Goal: Information Seeking & Learning: Learn about a topic

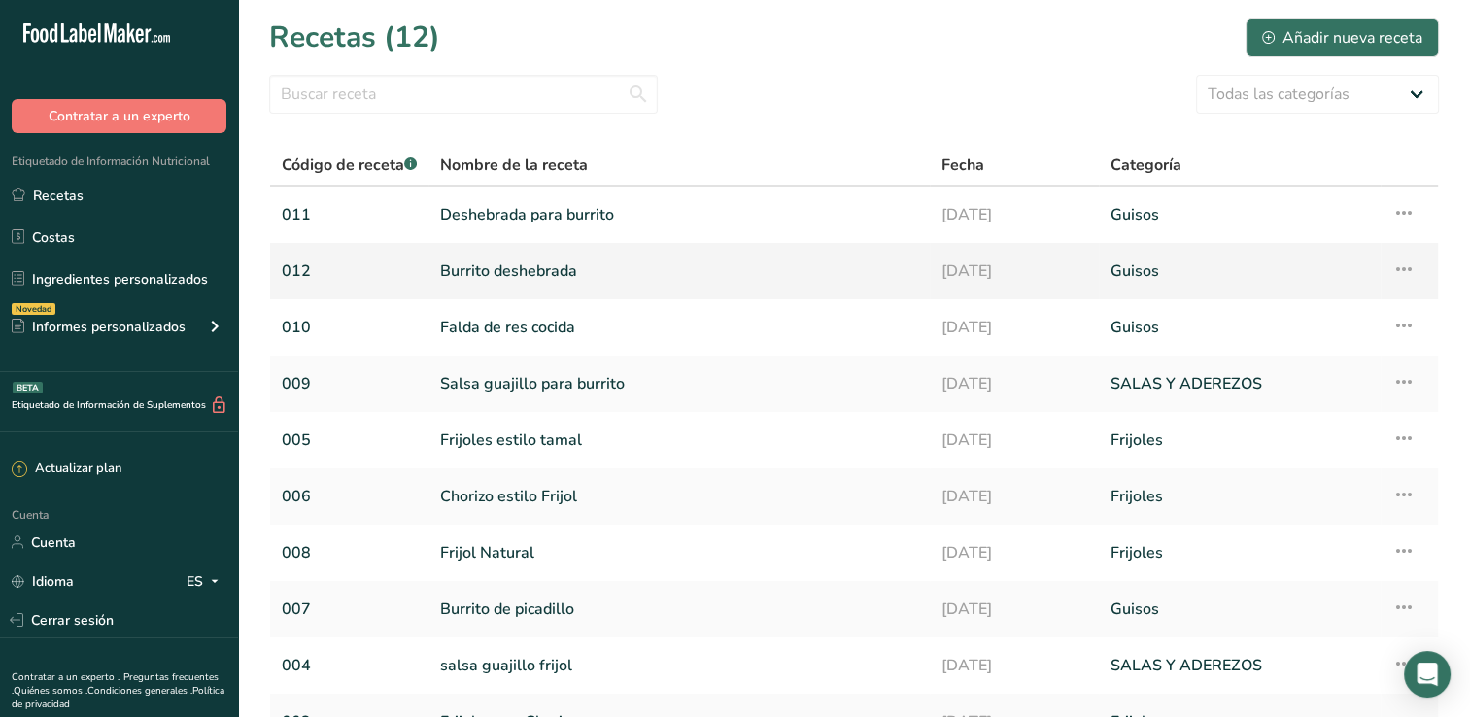
click at [549, 274] on link "Burrito deshebrada" at bounding box center [679, 271] width 478 height 41
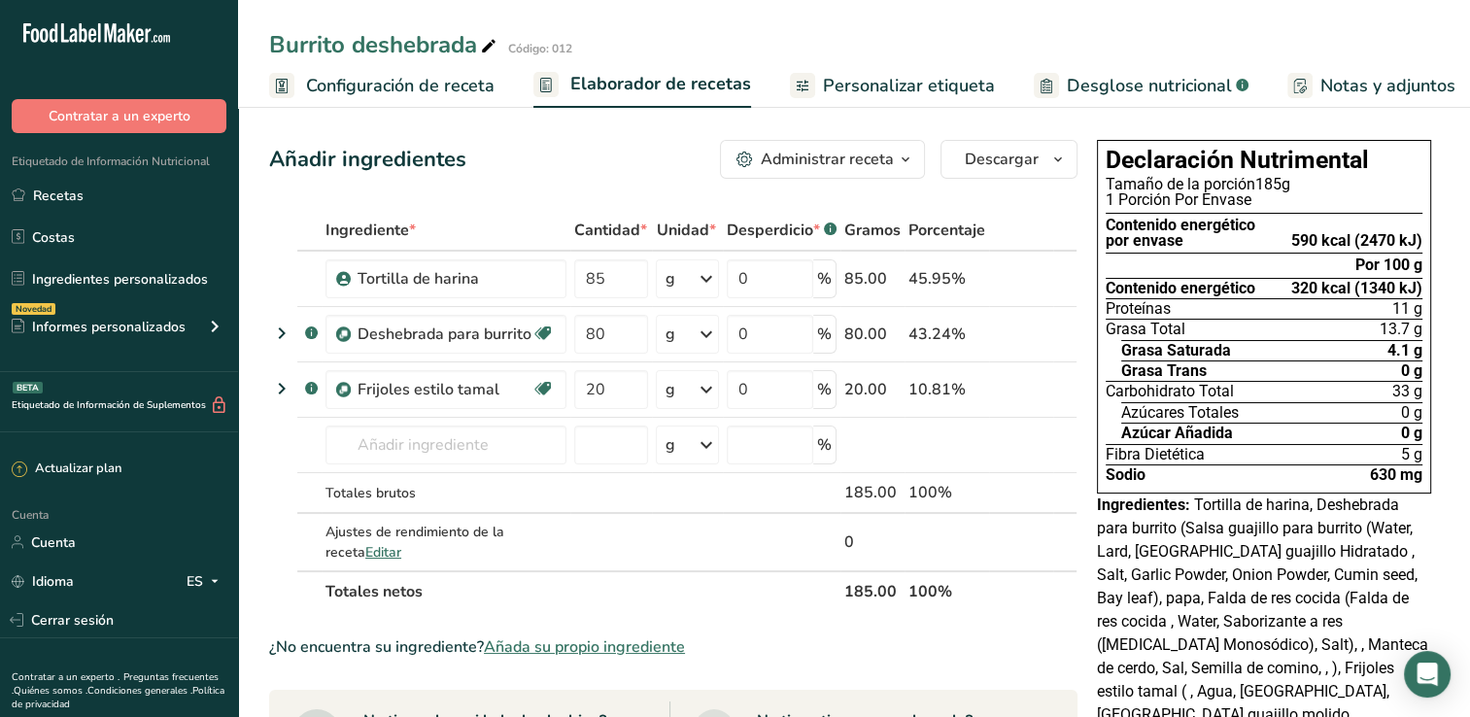
click at [1073, 93] on span "Desglose nutricional" at bounding box center [1149, 86] width 165 height 26
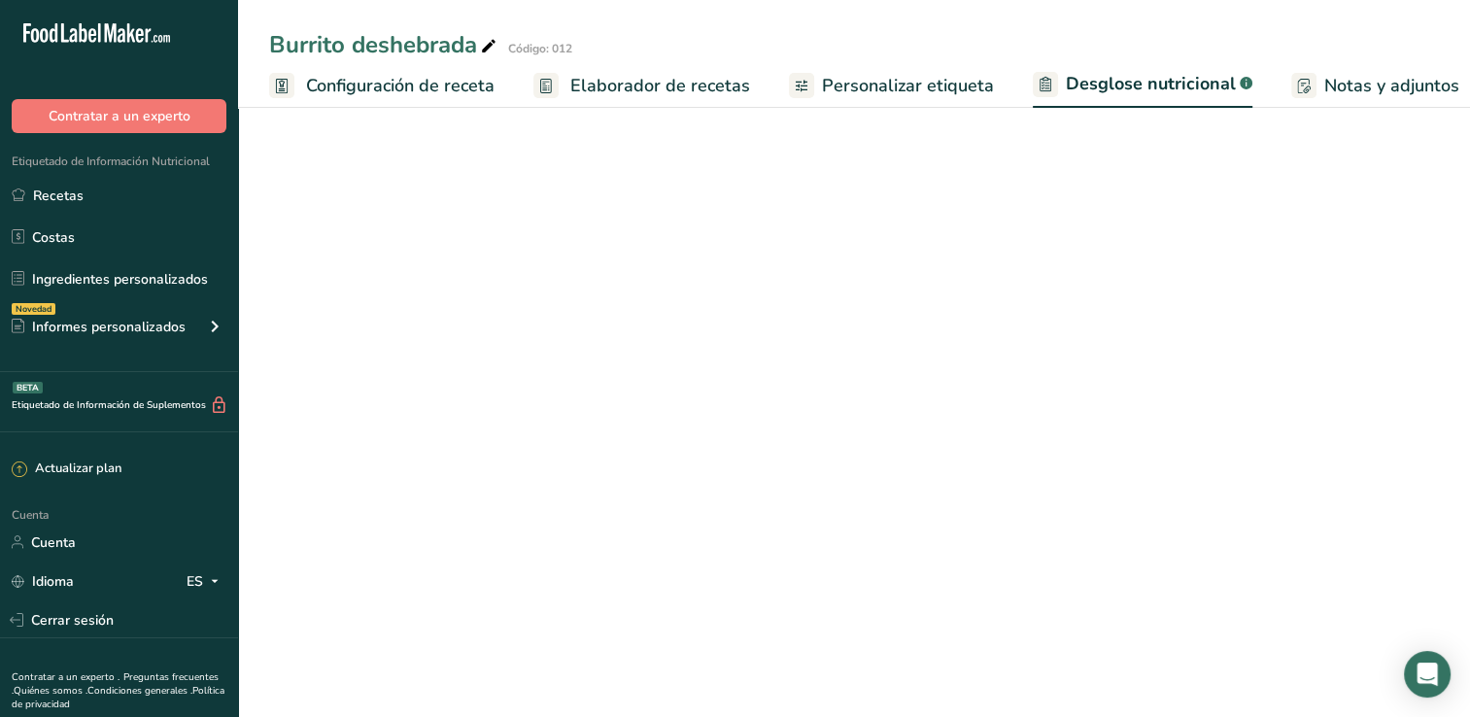
select select "Calories"
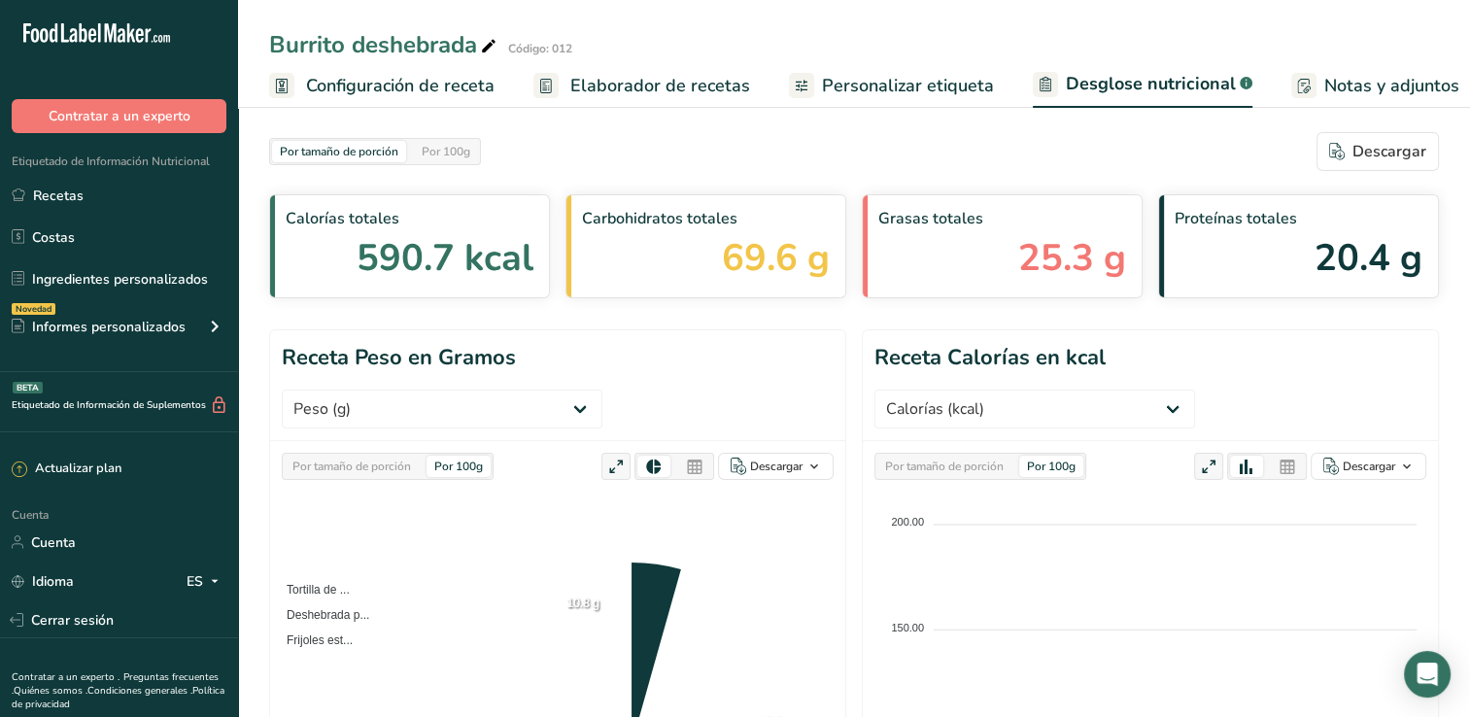
scroll to position [0, 241]
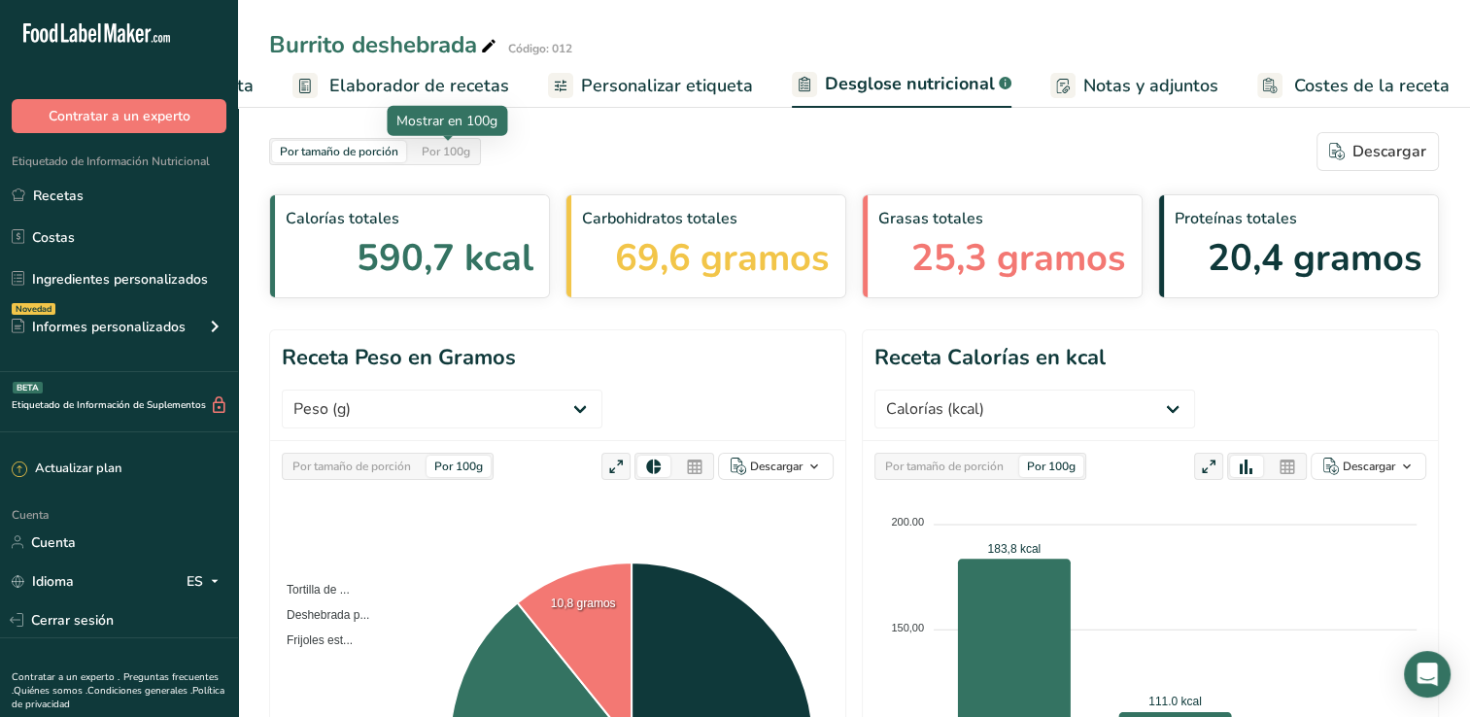
drag, startPoint x: 470, startPoint y: 157, endPoint x: 468, endPoint y: 145, distance: 12.8
click at [470, 157] on div "Por 100g" at bounding box center [446, 151] width 64 height 21
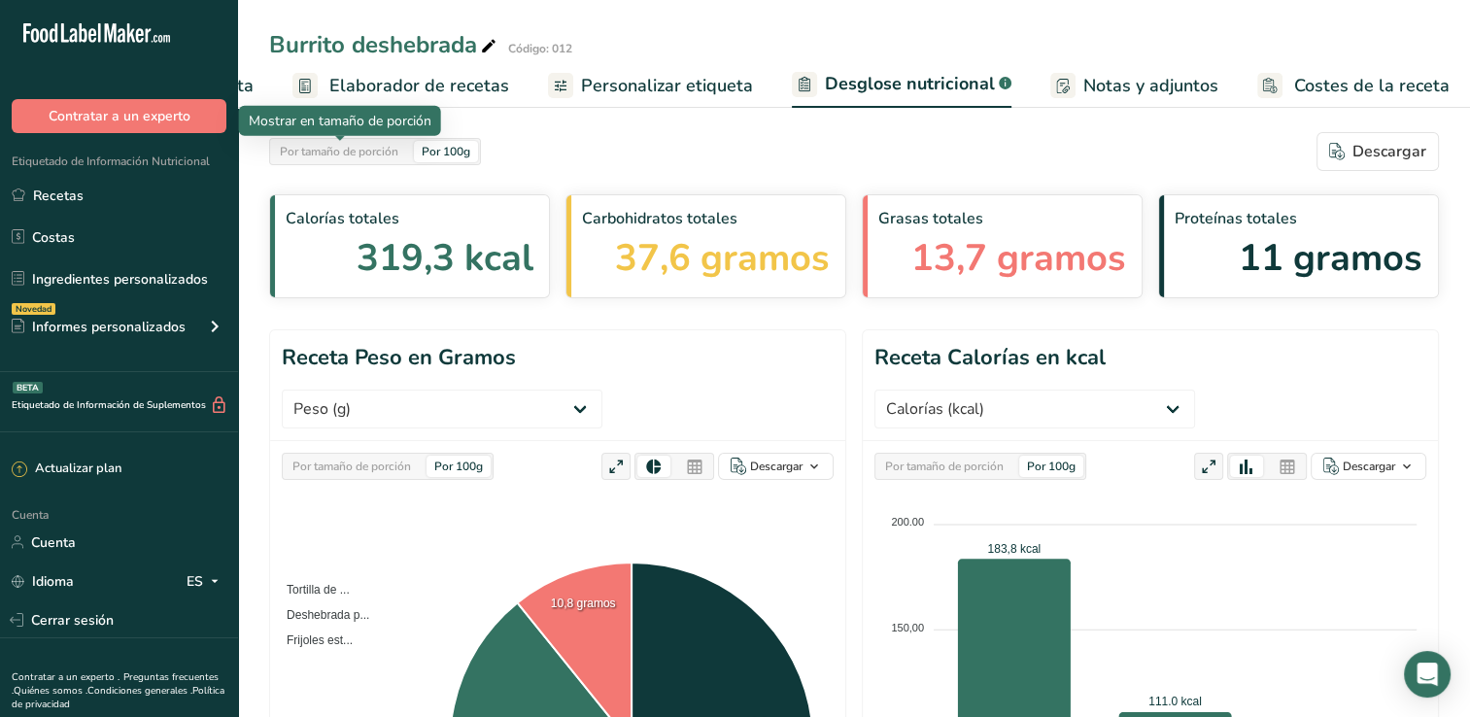
click at [339, 141] on div at bounding box center [340, 141] width 10 height 10
click at [394, 151] on div "Por tamaño de porción" at bounding box center [339, 151] width 134 height 21
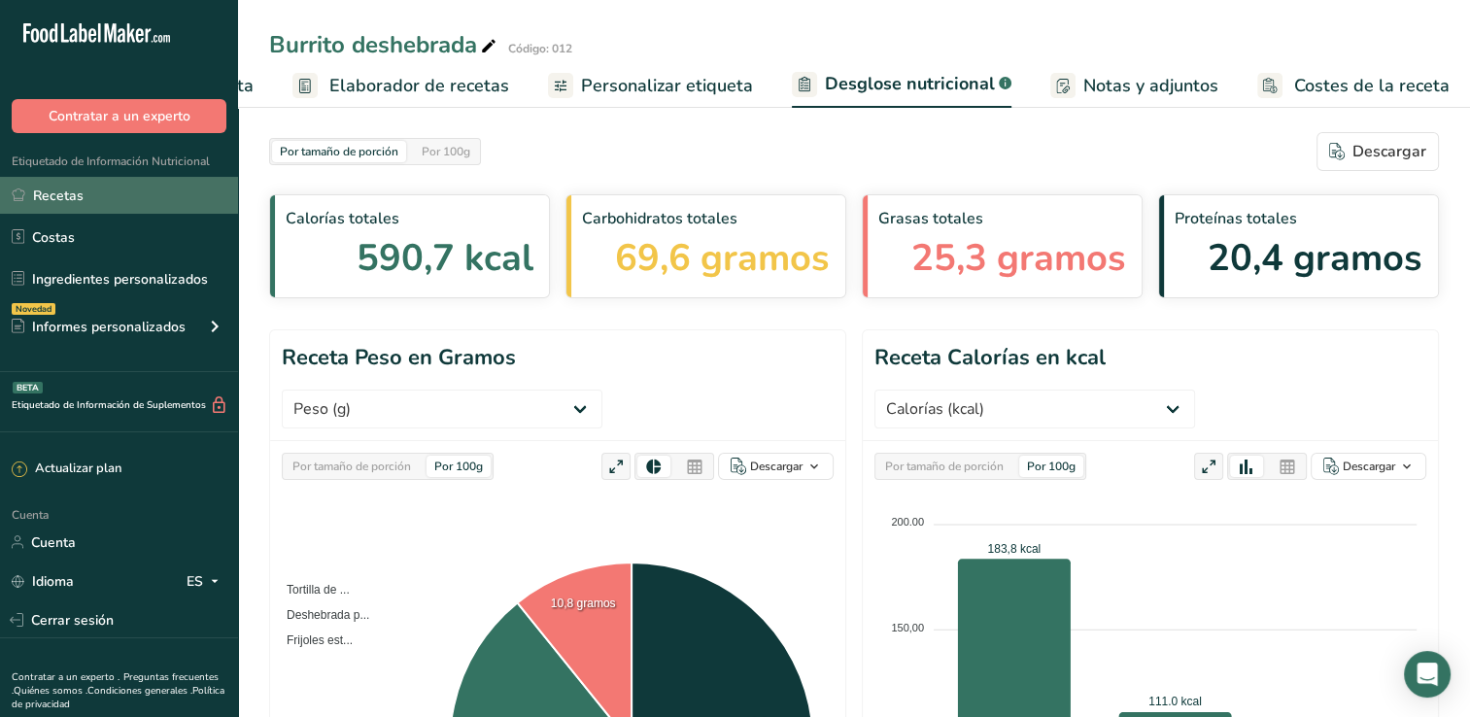
click at [74, 196] on font "Recetas" at bounding box center [58, 196] width 51 height 20
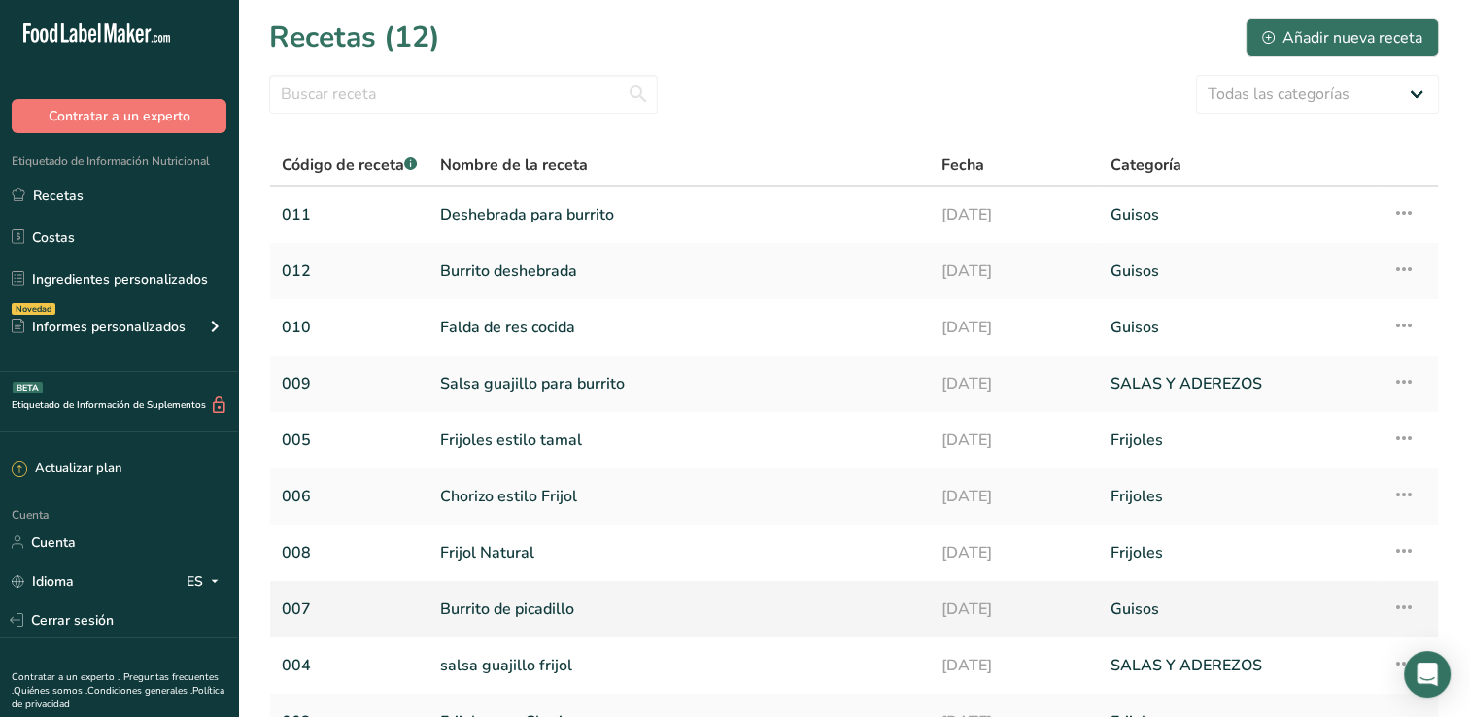
click at [529, 611] on link "Burrito de picadillo" at bounding box center [679, 609] width 478 height 41
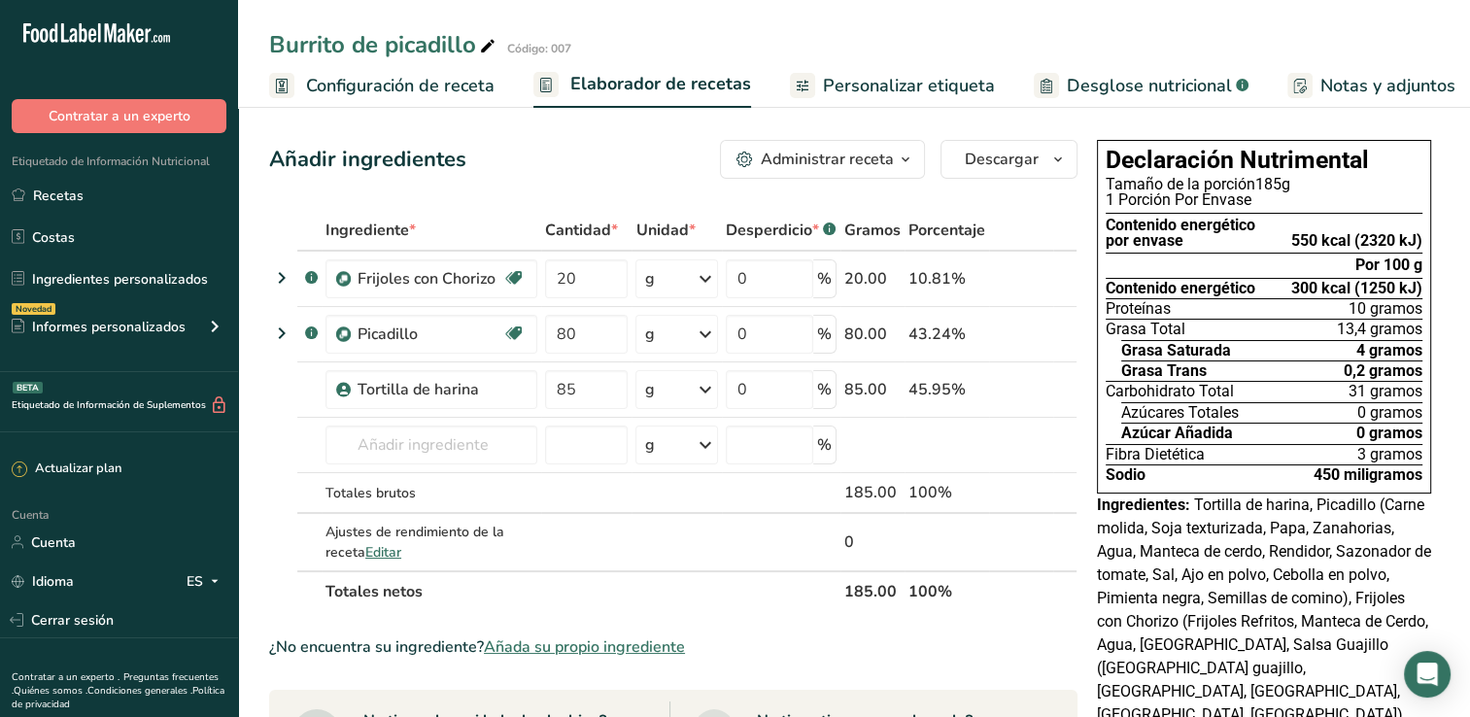
click at [1124, 80] on span "Desglose nutricional" at bounding box center [1149, 86] width 165 height 26
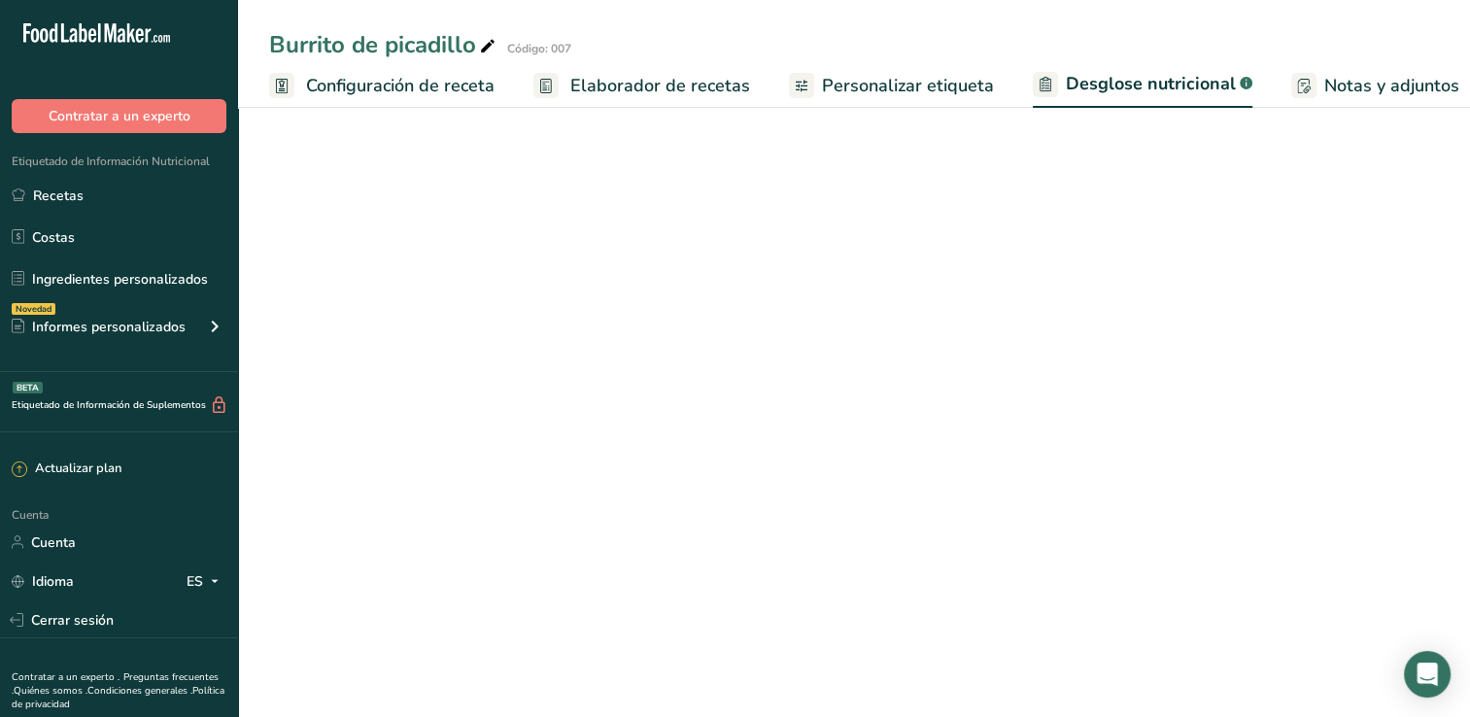
scroll to position [0, 79]
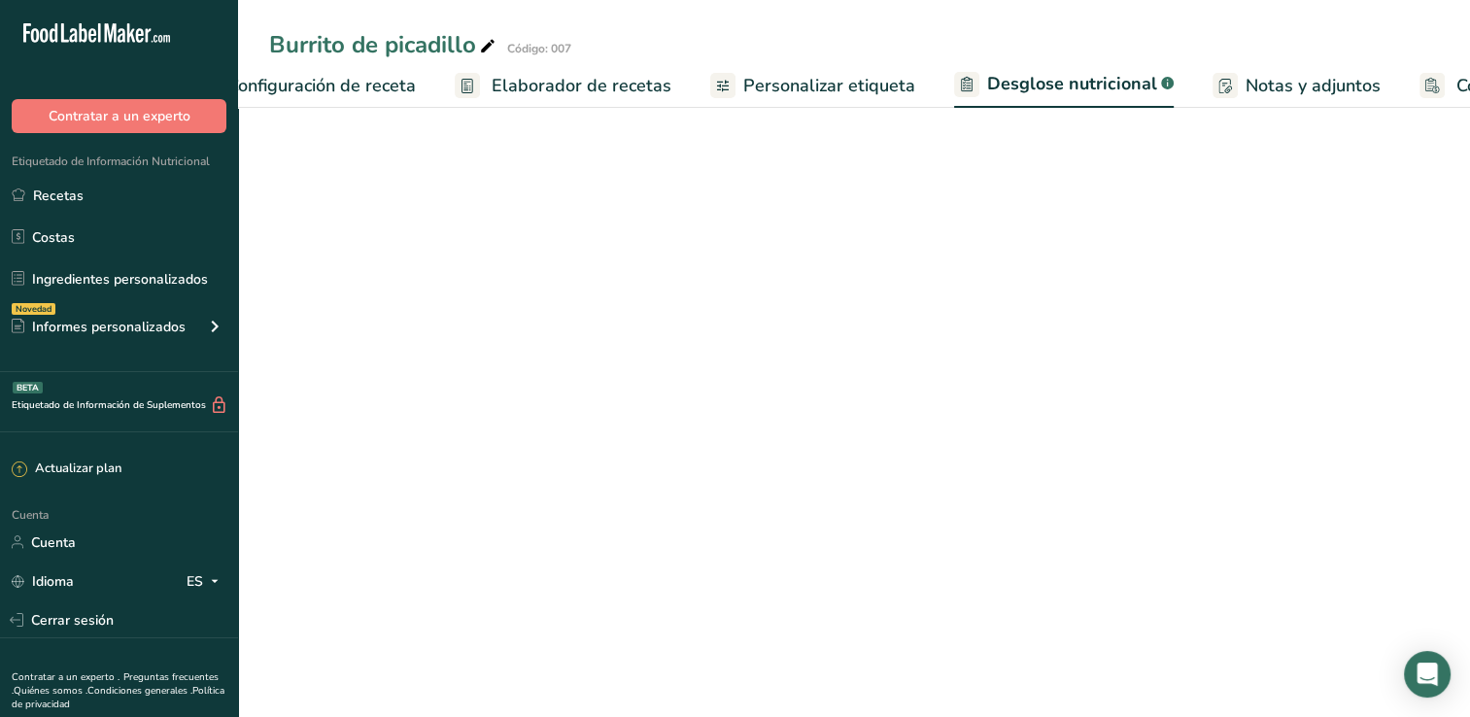
select select "Calories"
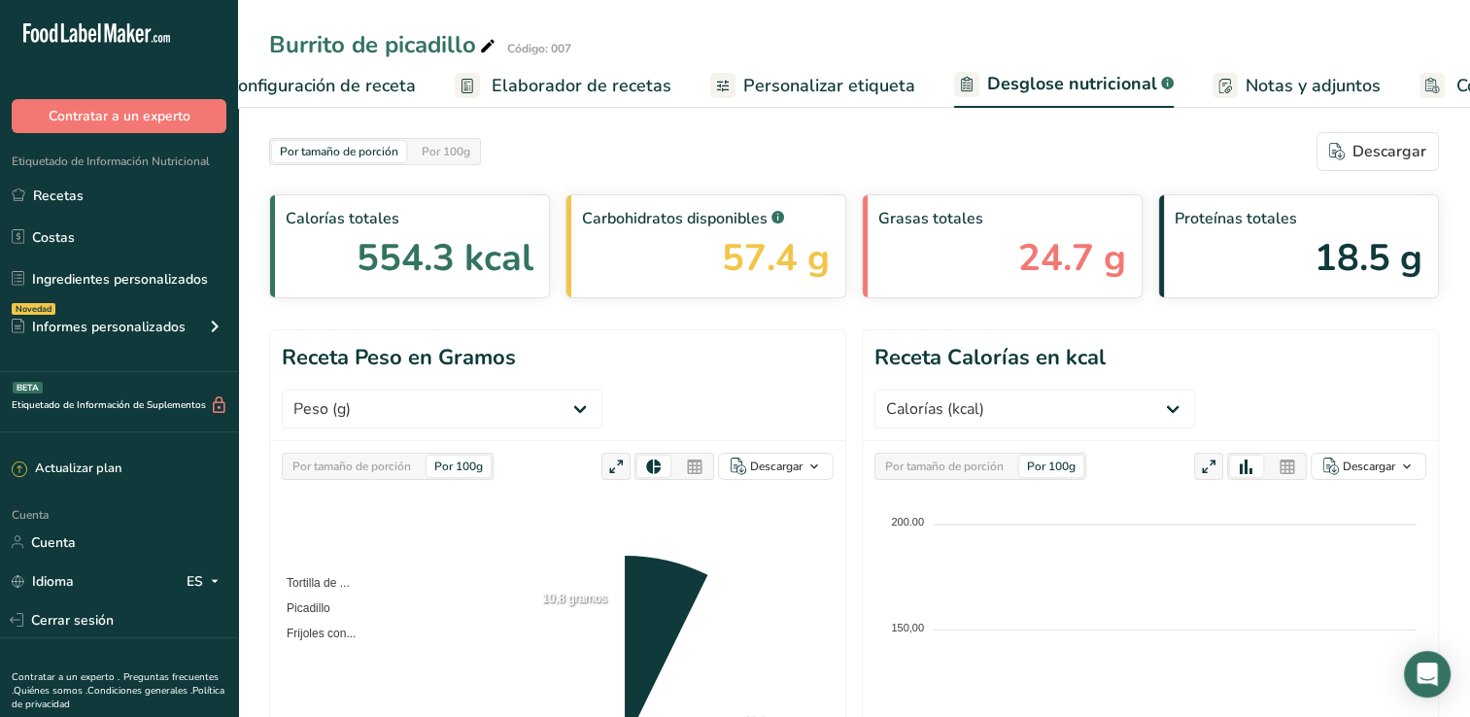
scroll to position [0, 241]
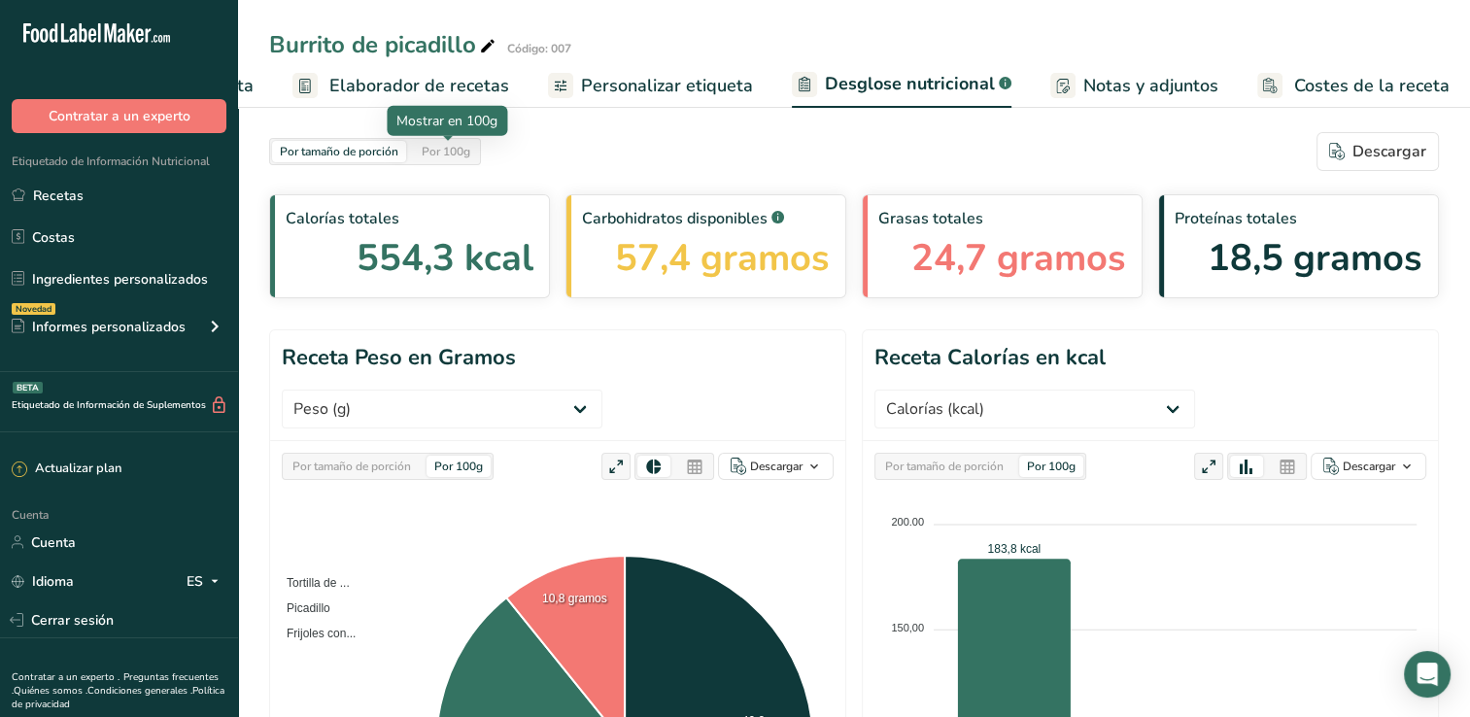
click at [466, 154] on div "Por 100g" at bounding box center [446, 151] width 64 height 21
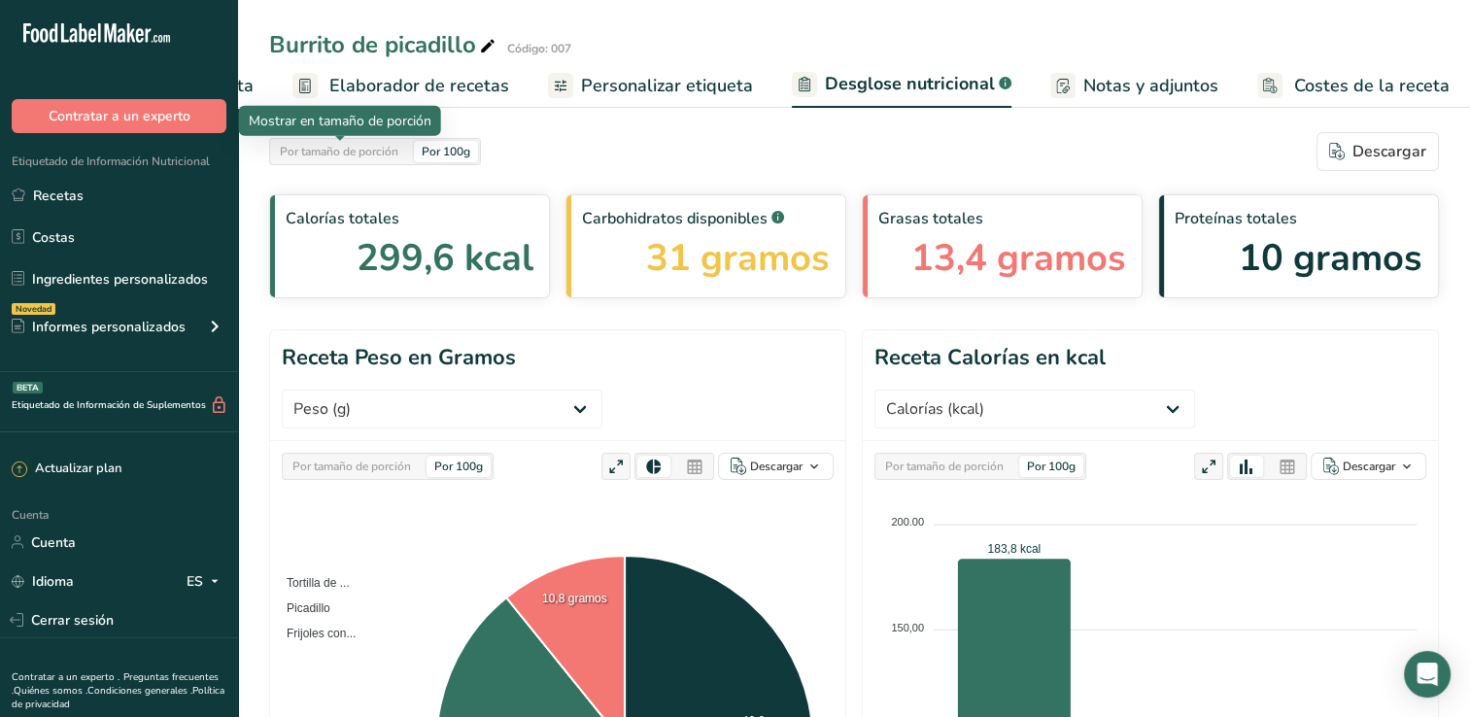
click at [335, 149] on div "Por tamaño de porción" at bounding box center [339, 151] width 134 height 21
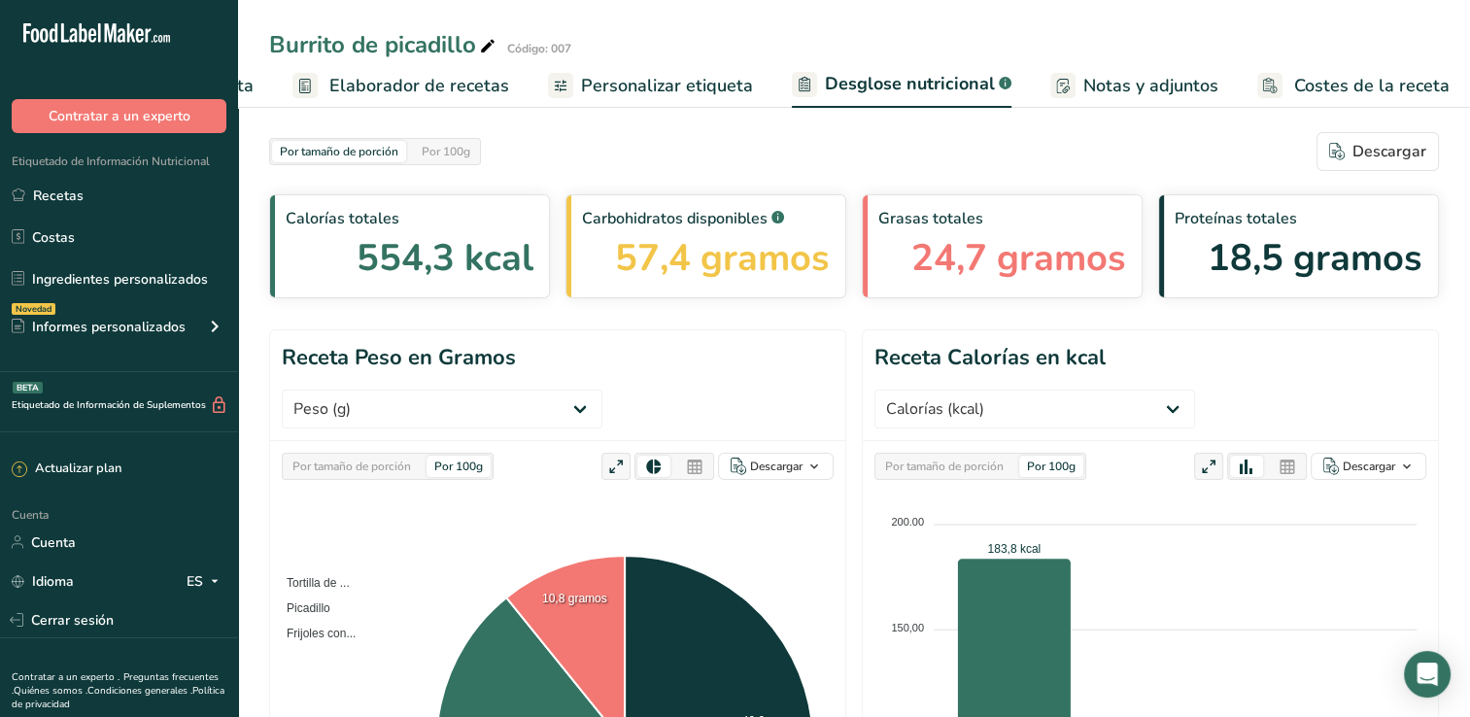
click at [466, 85] on span "Elaborador de recetas" at bounding box center [419, 86] width 180 height 26
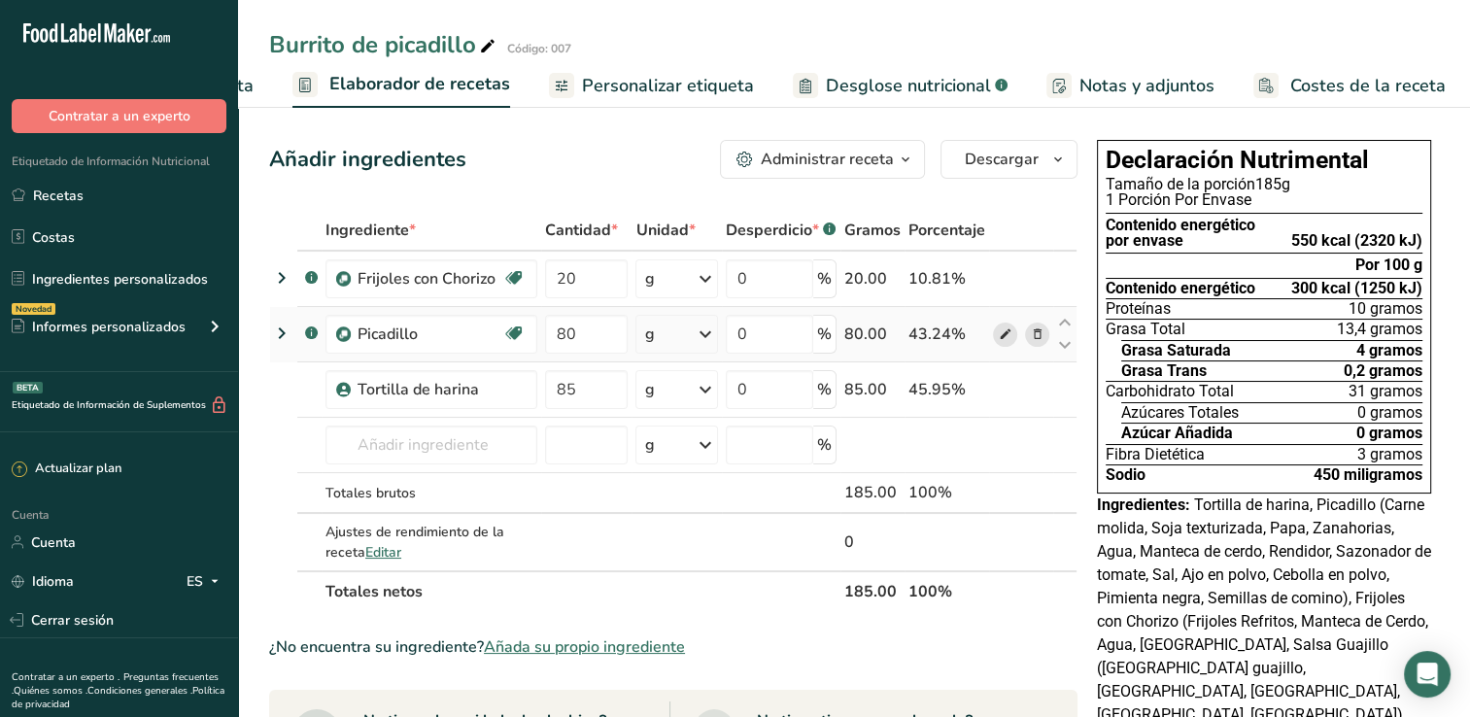
click at [1003, 334] on icon at bounding box center [1005, 334] width 14 height 20
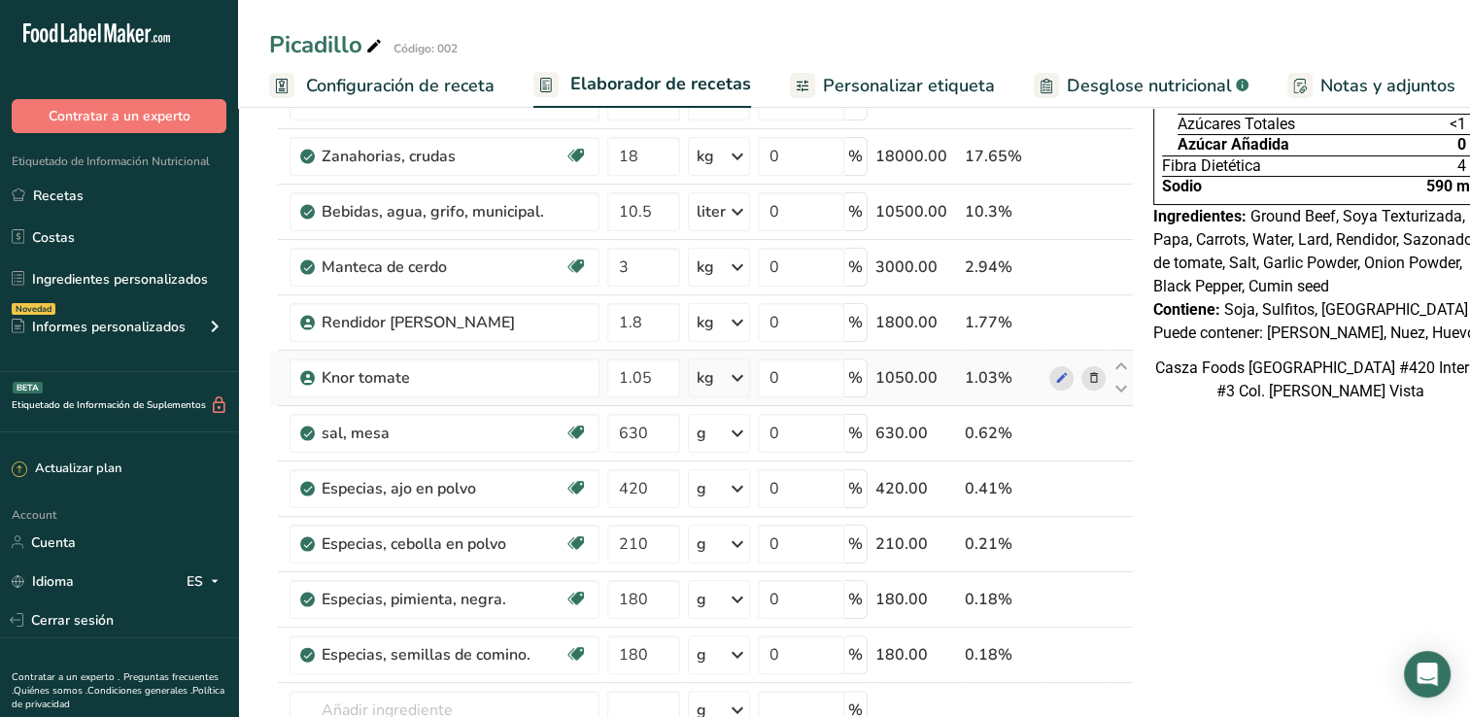
scroll to position [389, 0]
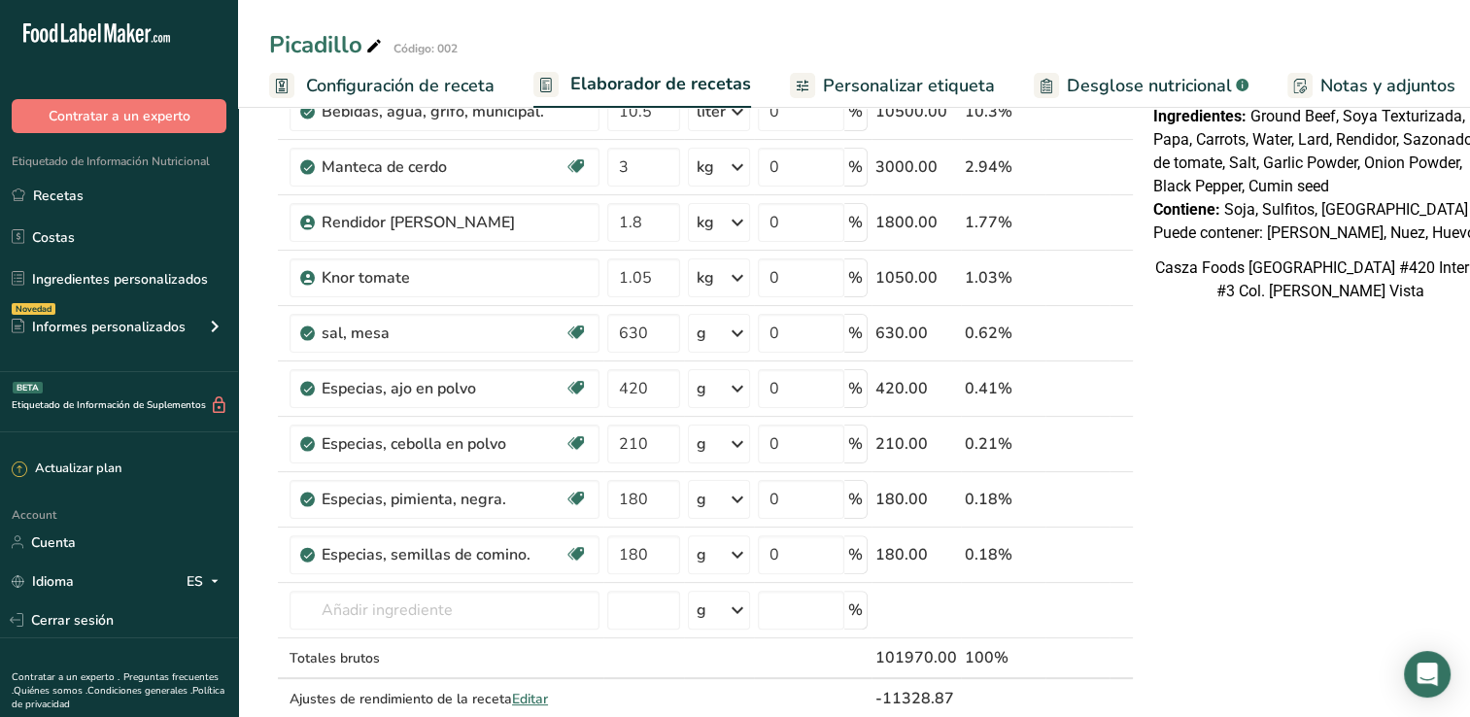
click at [1146, 91] on span "Desglose nutricional" at bounding box center [1149, 86] width 165 height 26
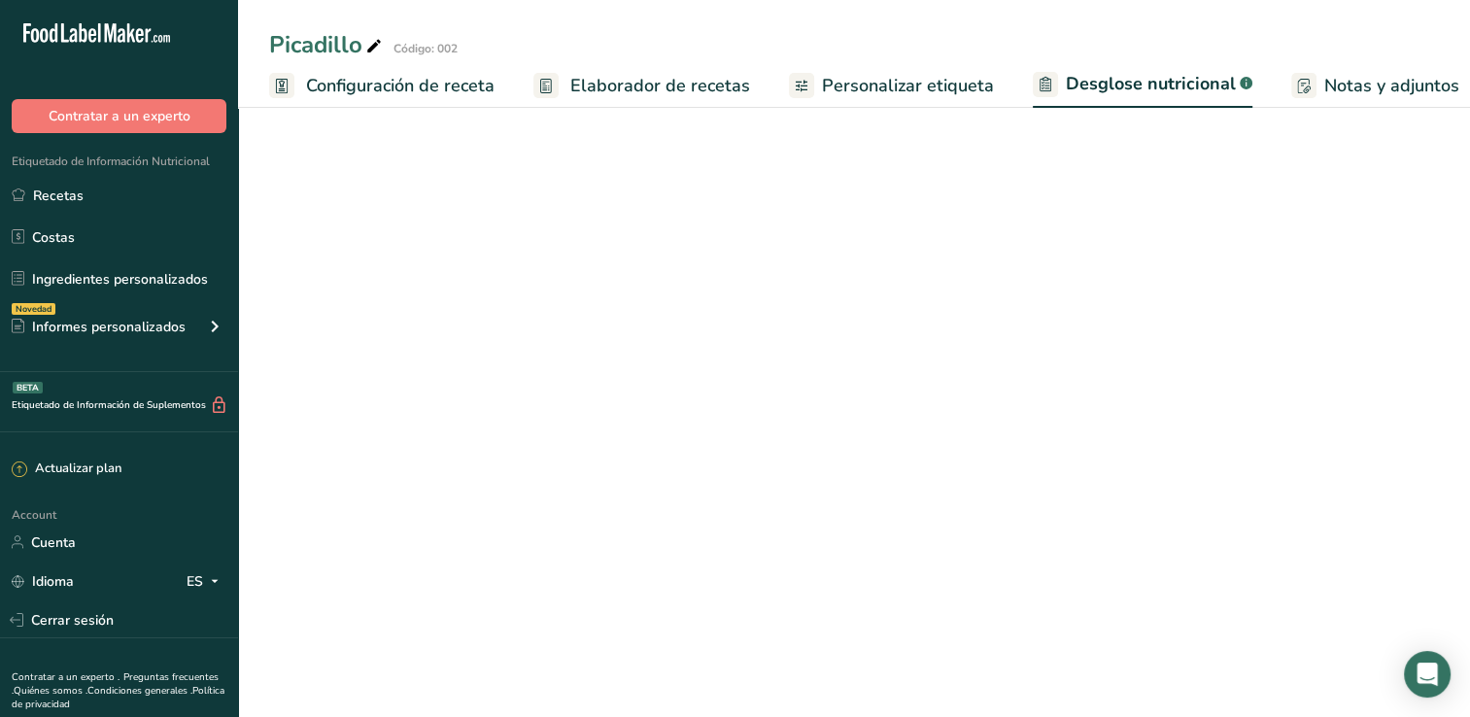
scroll to position [0, 220]
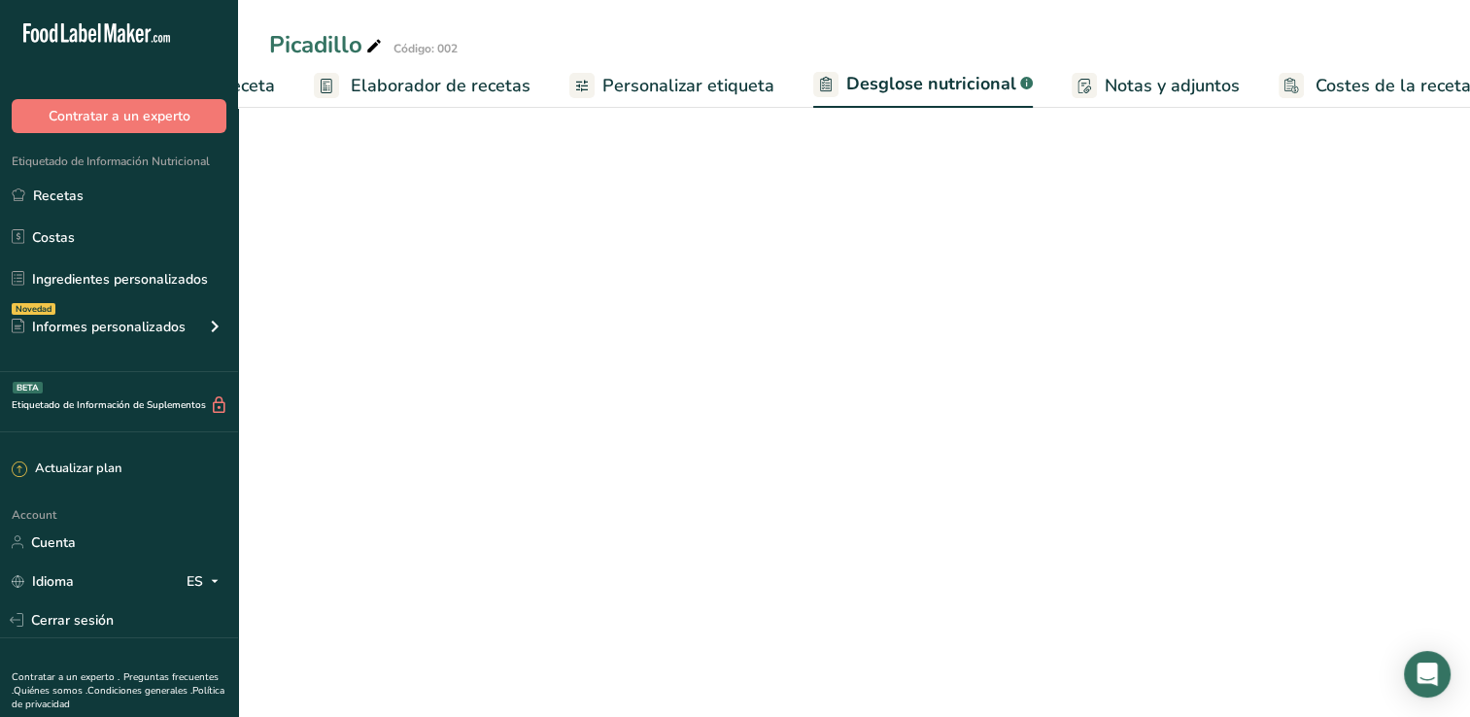
select select "Calories"
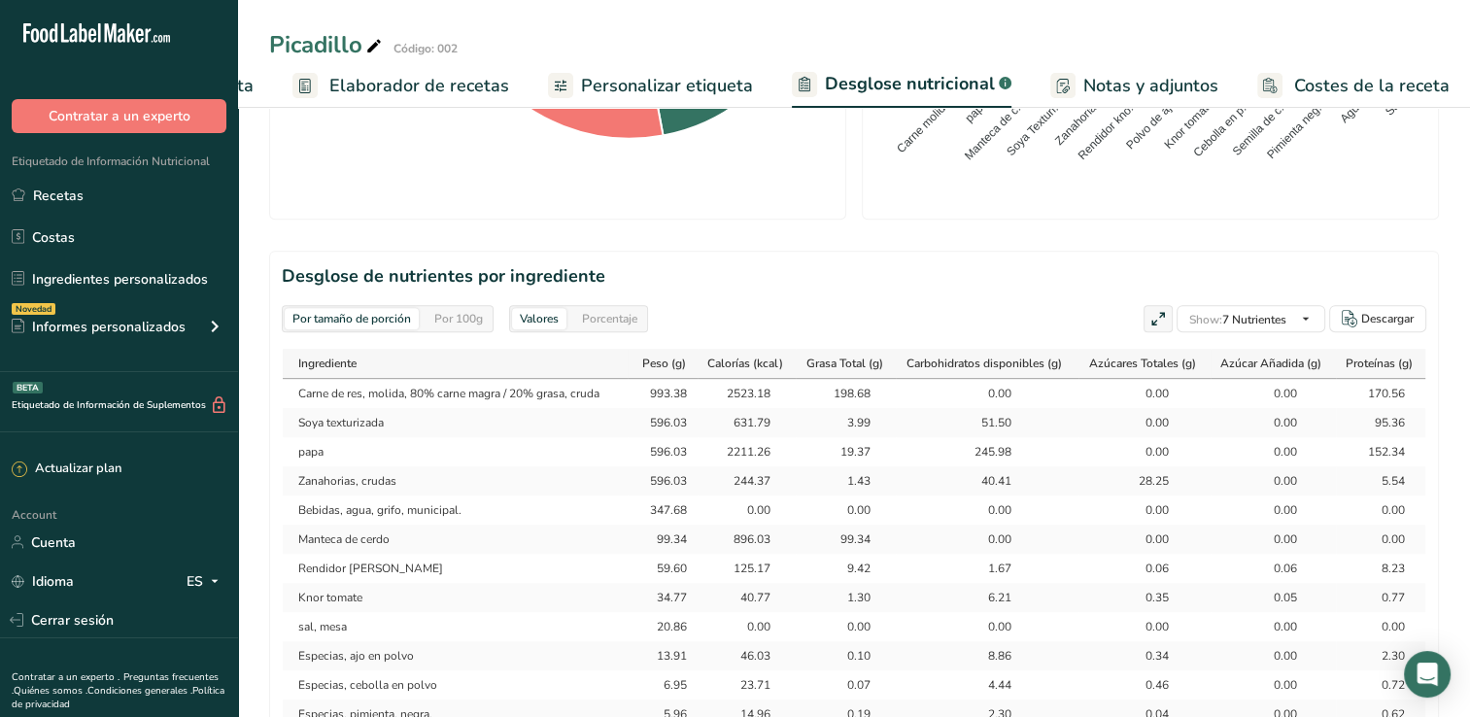
scroll to position [777, 0]
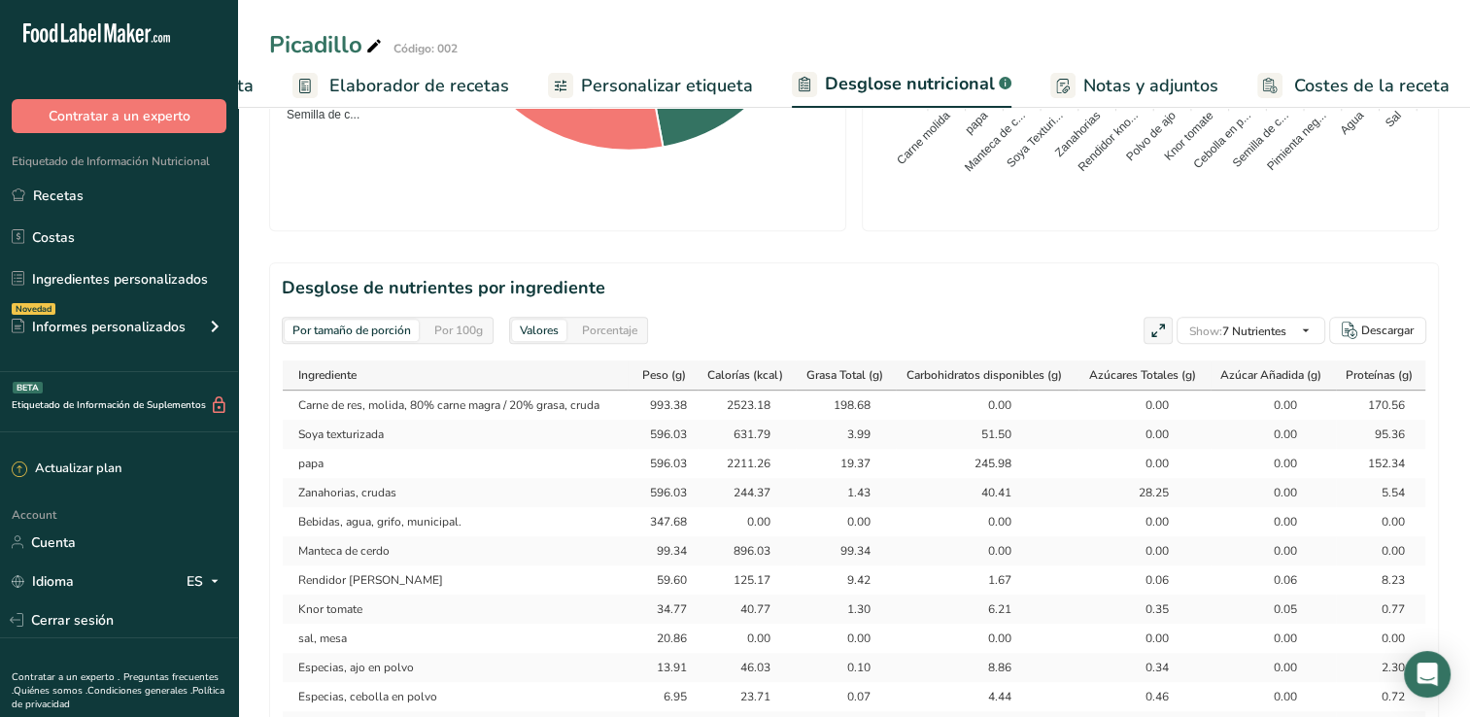
click at [609, 320] on div "Porcentaje" at bounding box center [609, 330] width 71 height 21
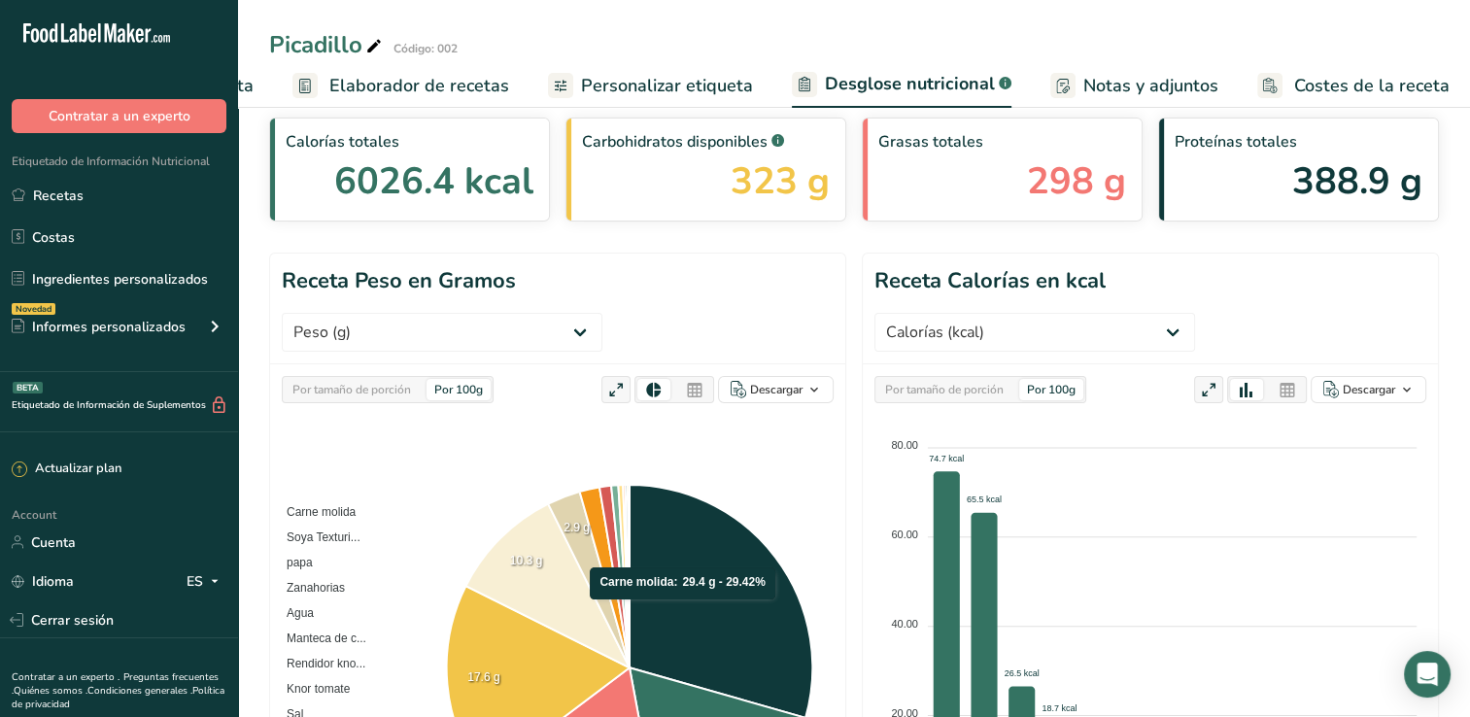
scroll to position [0, 0]
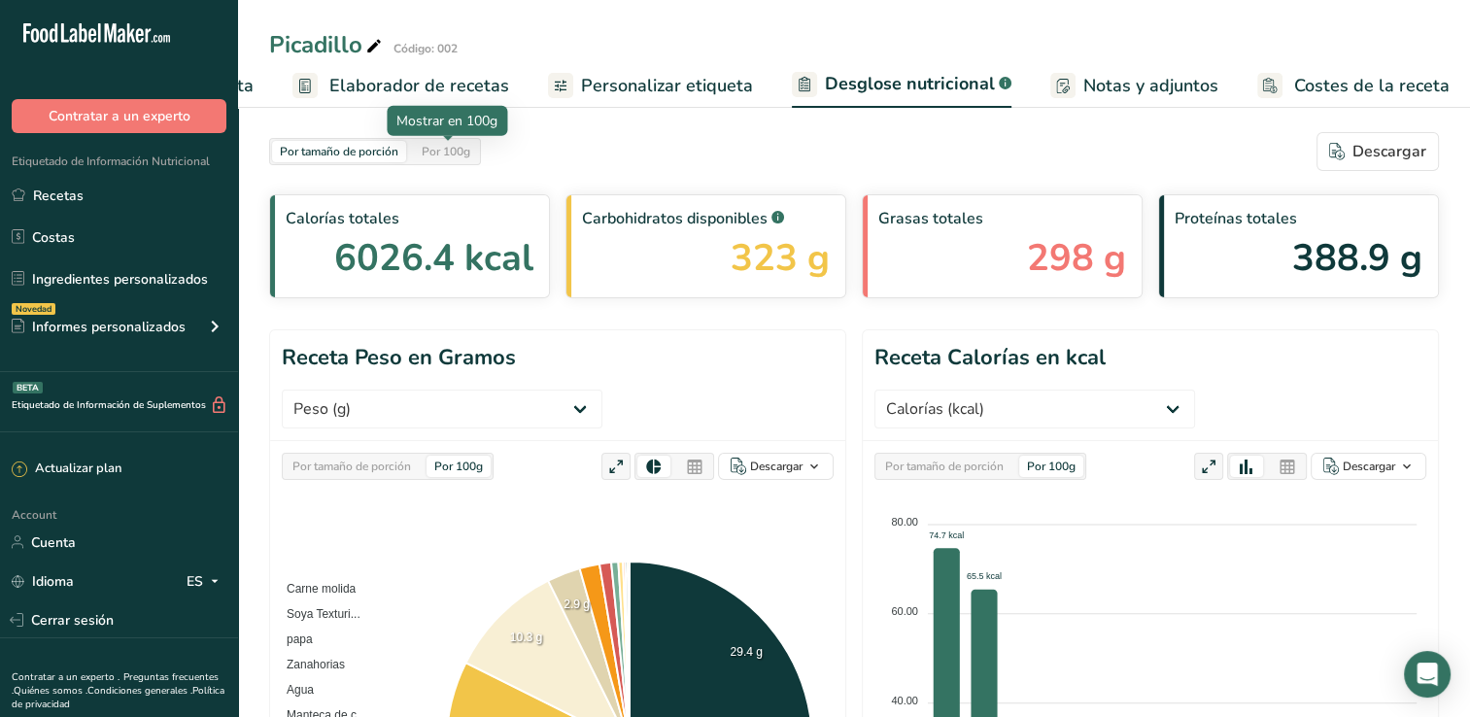
click at [444, 158] on div "Por 100g" at bounding box center [446, 151] width 64 height 21
